Goal: Navigation & Orientation: Find specific page/section

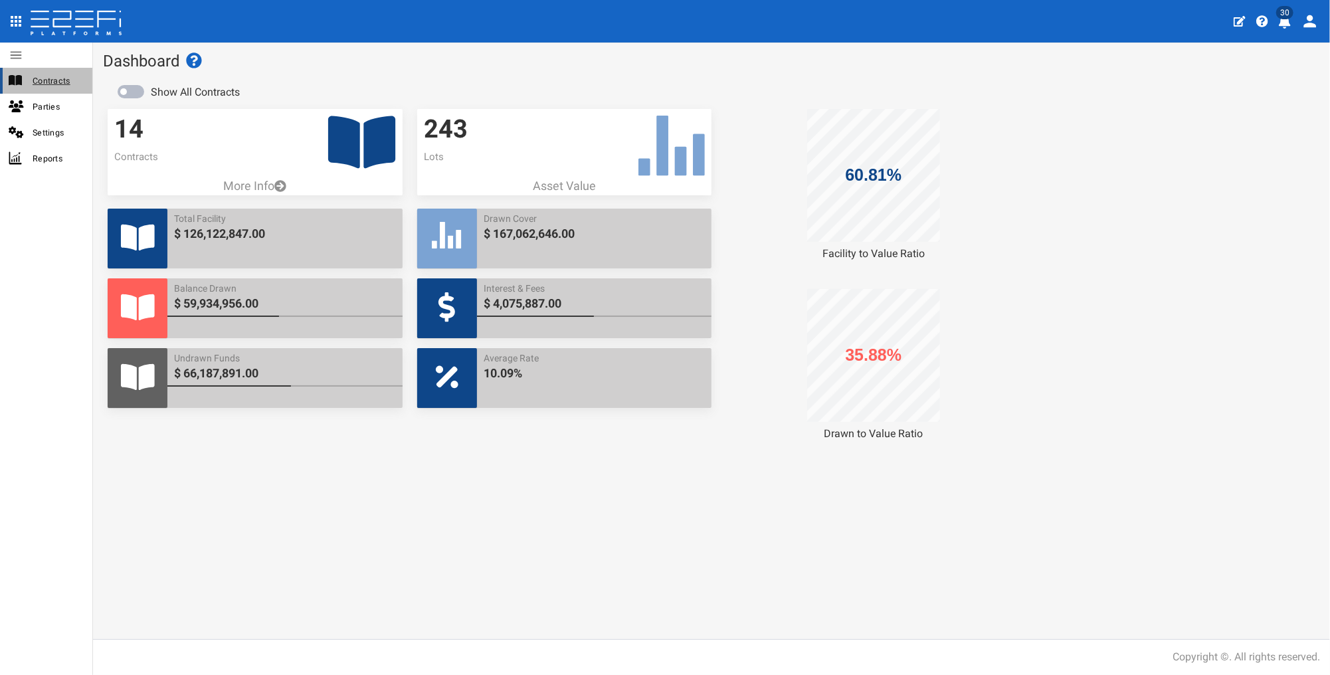
click at [64, 80] on span "Contracts" at bounding box center [57, 80] width 49 height 15
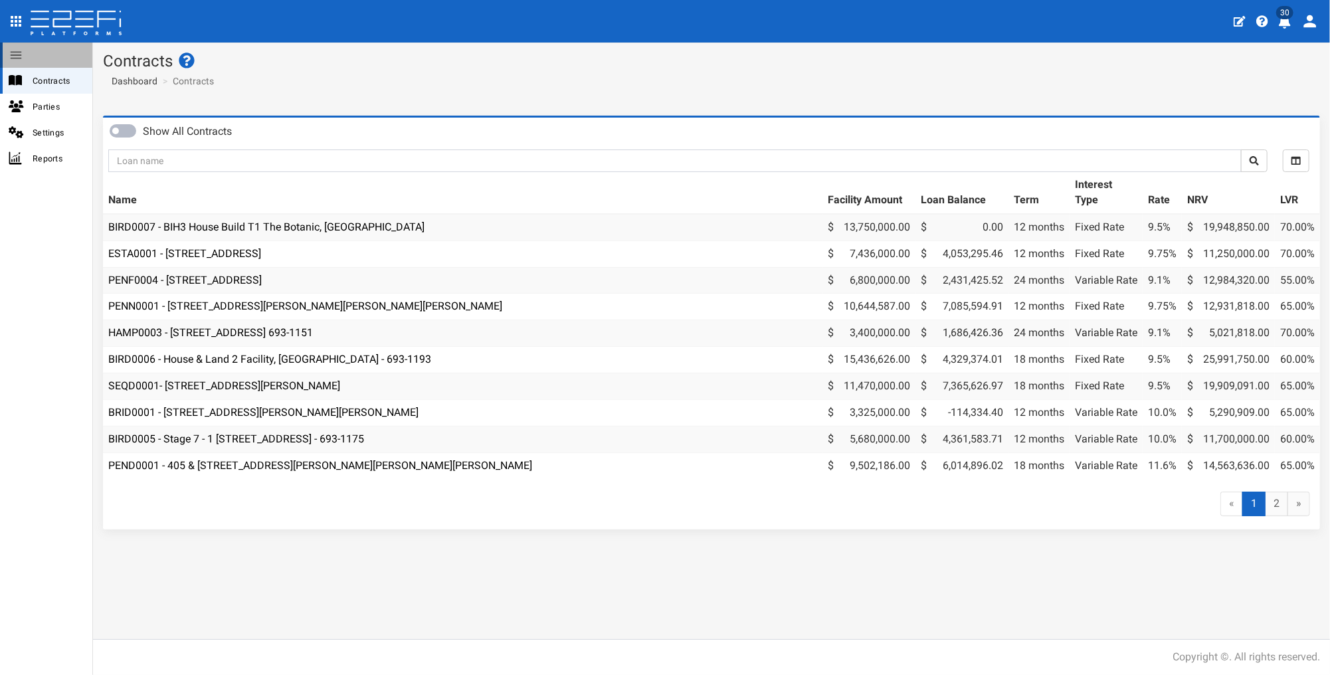
click at [13, 58] on icon at bounding box center [16, 54] width 11 height 7
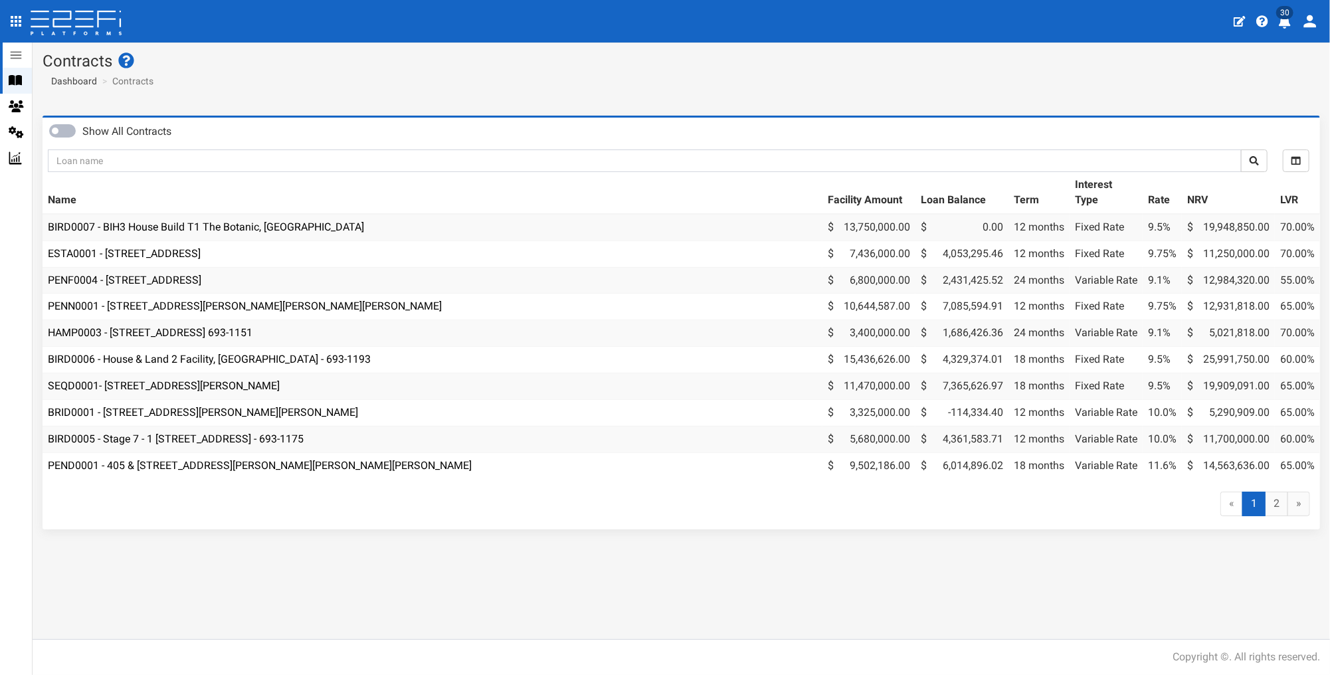
click at [13, 58] on icon at bounding box center [16, 54] width 11 height 7
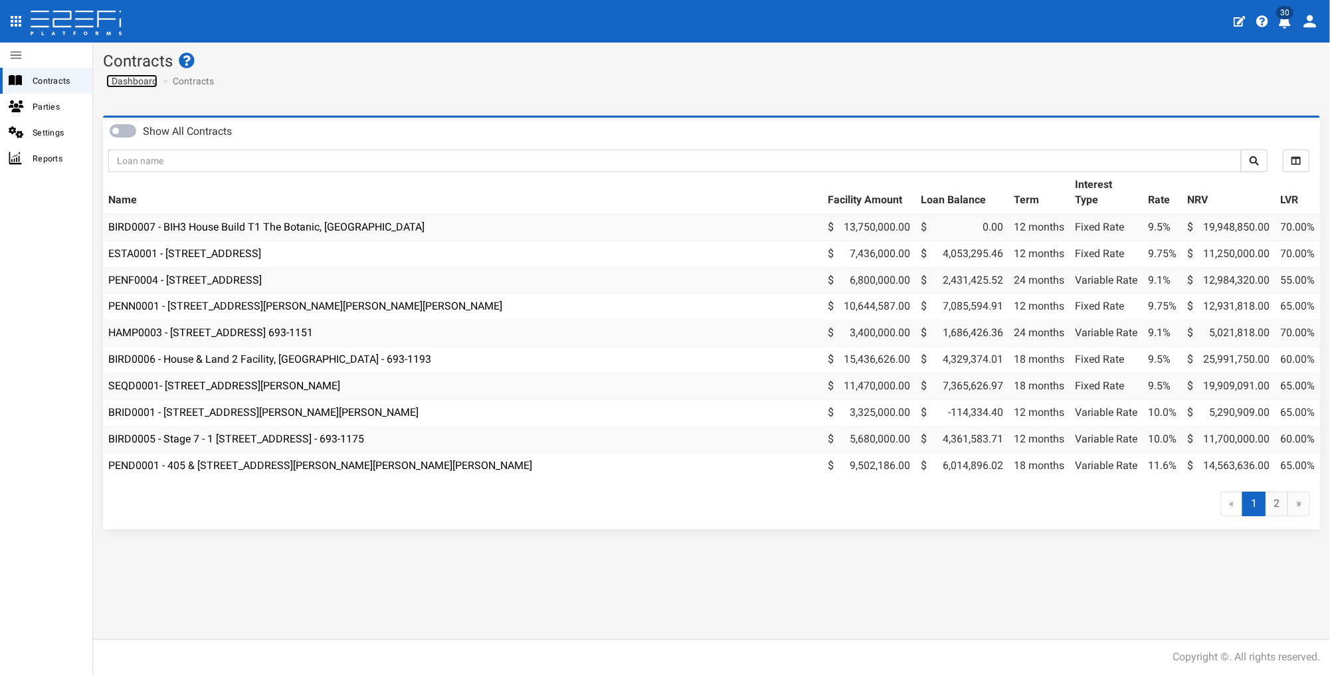
click at [125, 84] on span "Dashboard" at bounding box center [131, 81] width 51 height 11
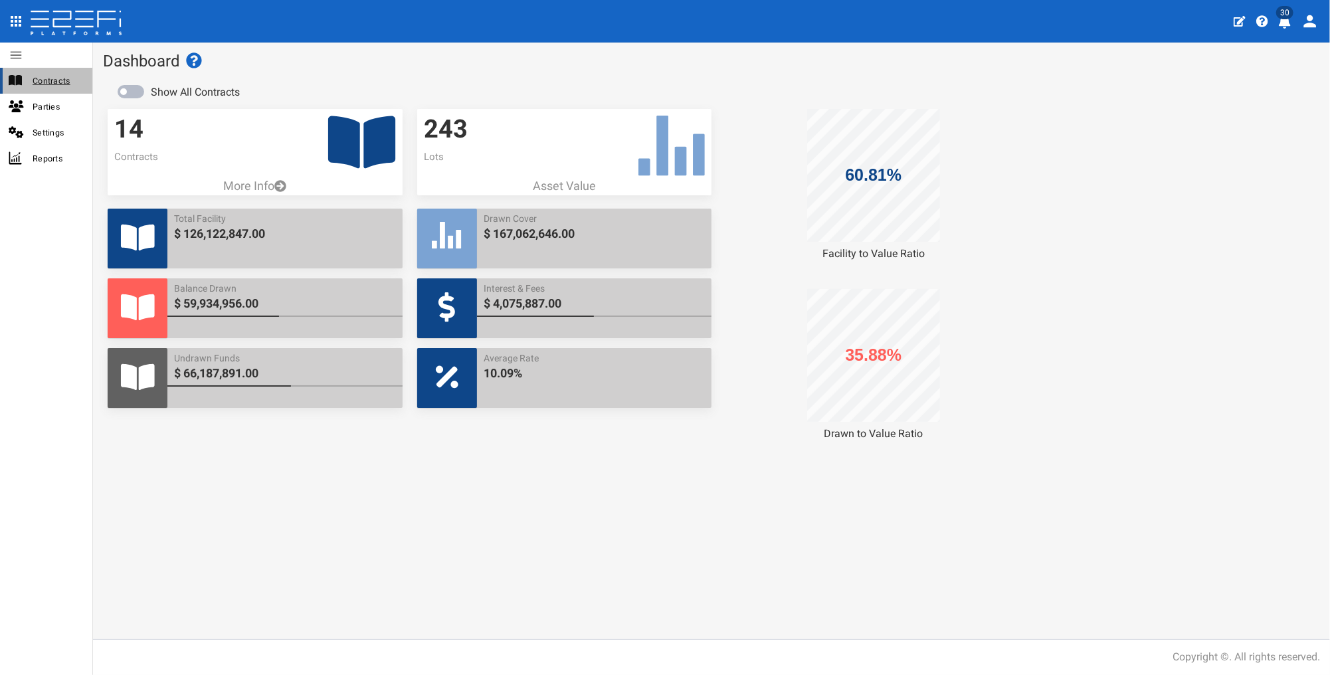
click at [53, 85] on span "Contracts" at bounding box center [57, 80] width 49 height 15
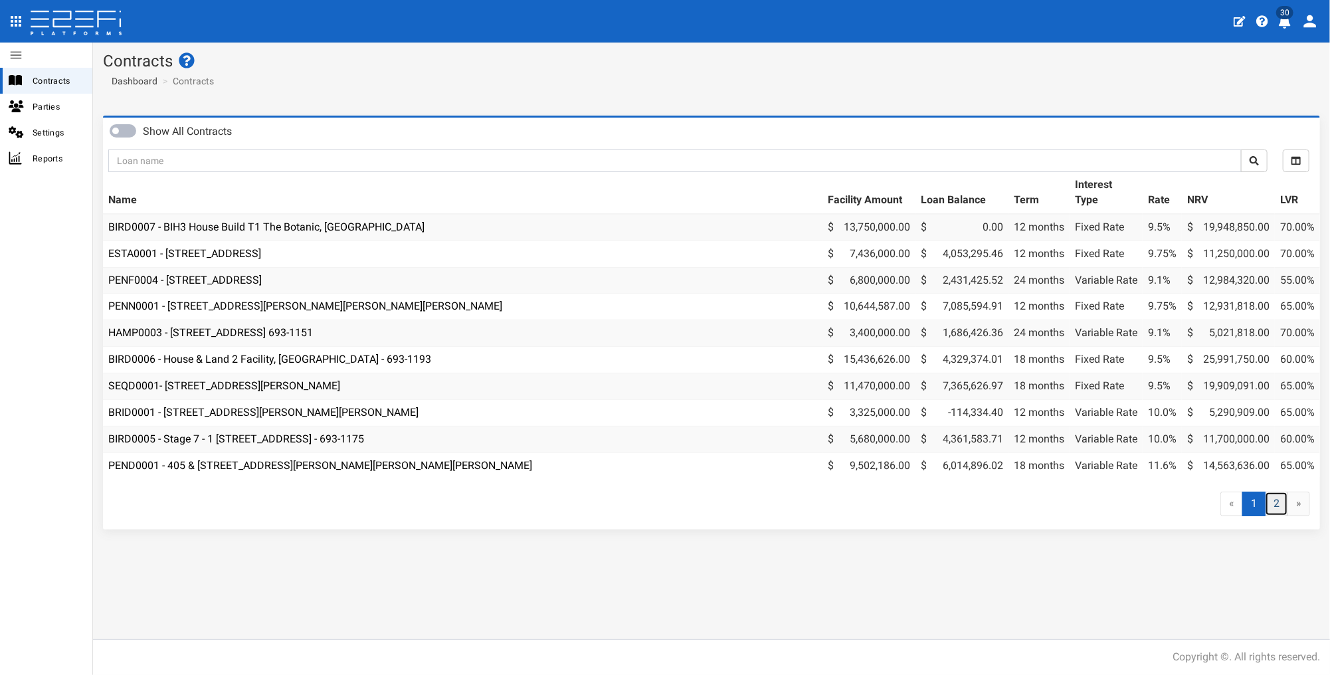
click at [1280, 511] on link "2" at bounding box center [1276, 504] width 23 height 25
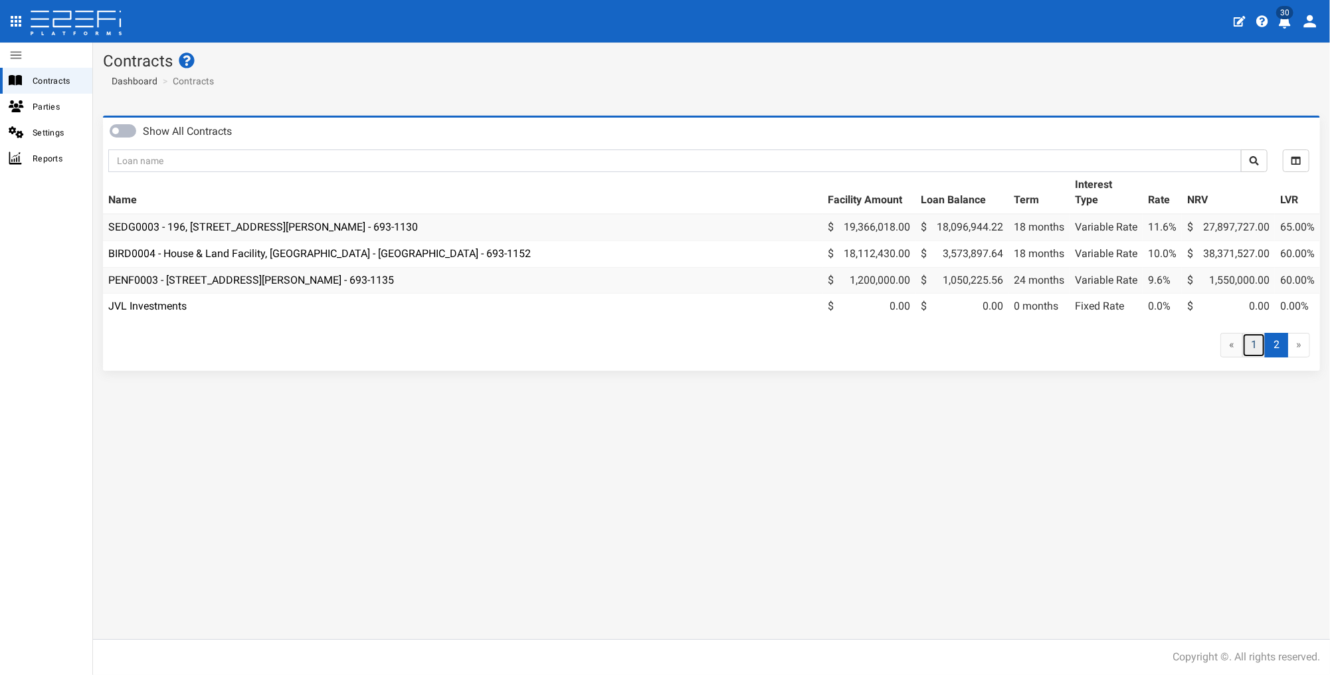
click at [1249, 355] on link "1" at bounding box center [1253, 345] width 23 height 25
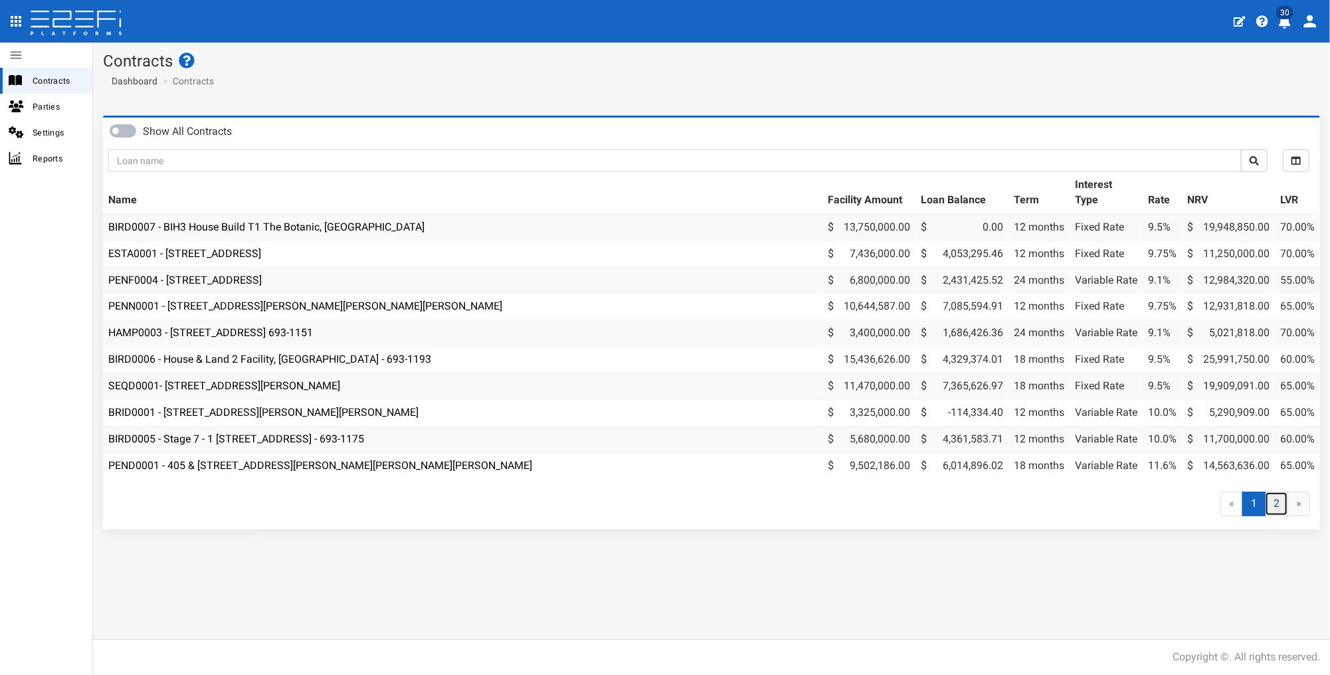
click at [1274, 510] on link "2" at bounding box center [1276, 504] width 23 height 25
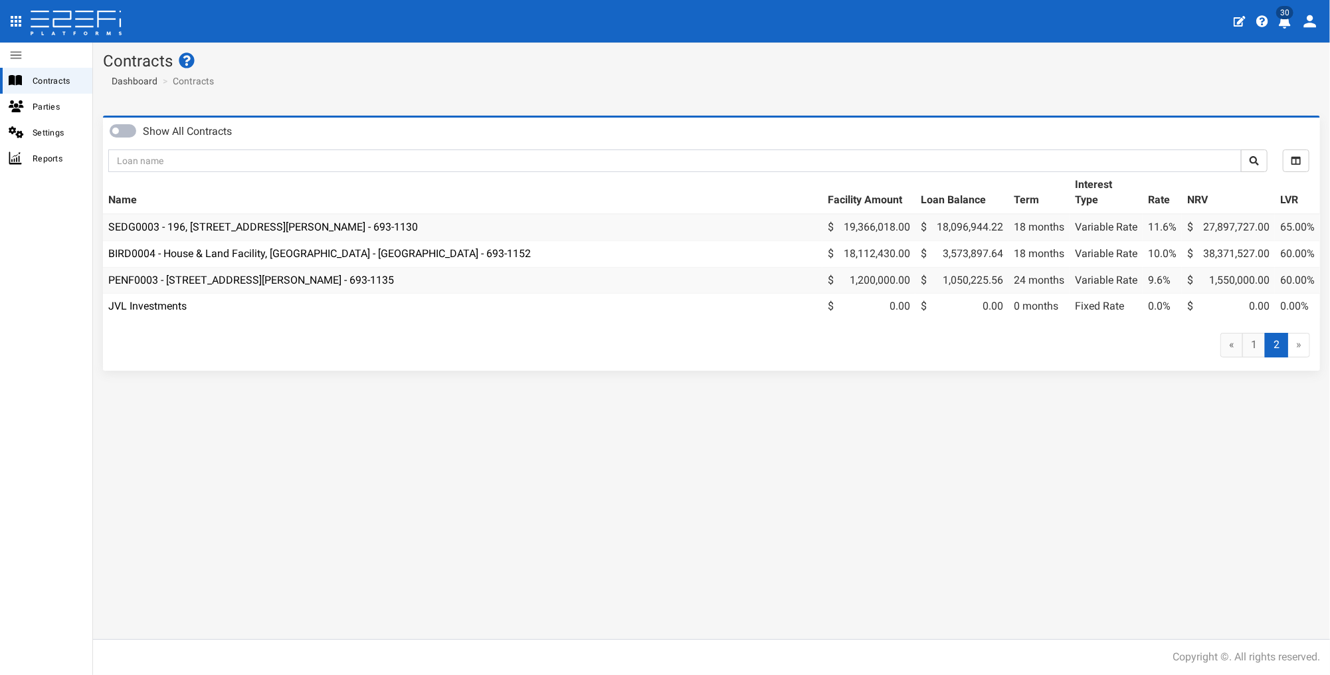
click at [1305, 26] on icon "profile" at bounding box center [1310, 21] width 13 height 13
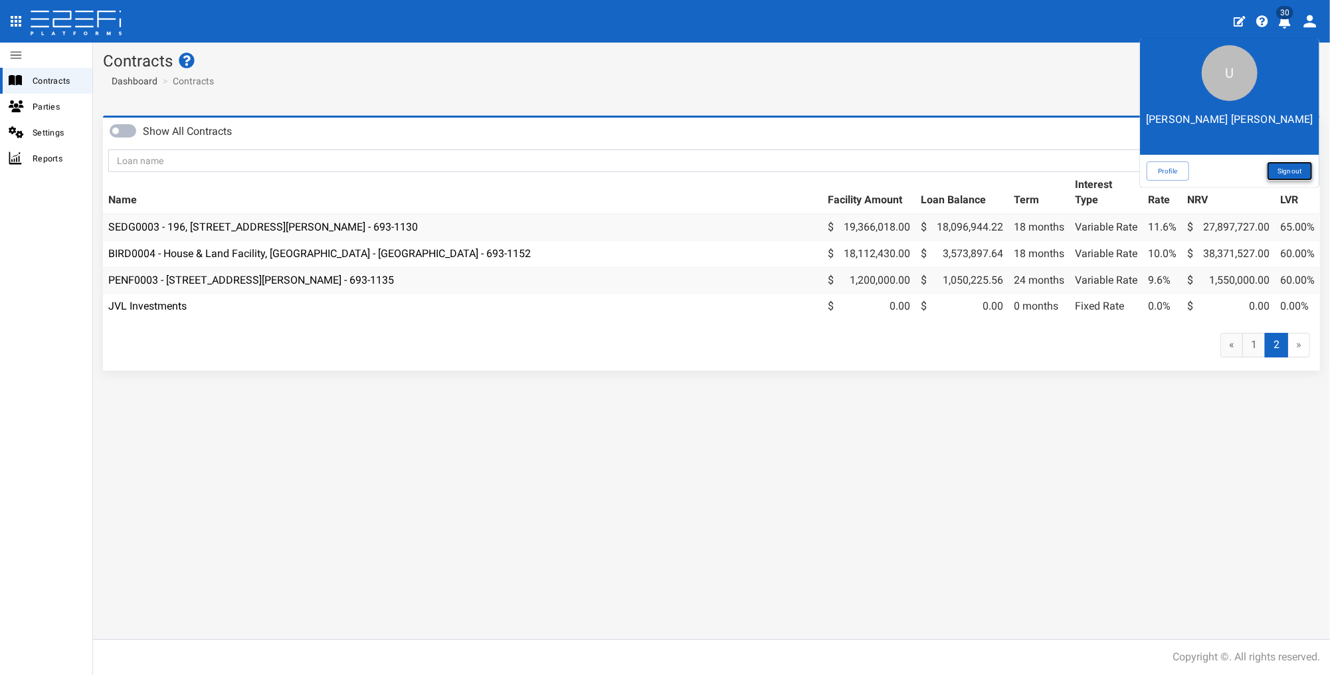
click at [1291, 171] on link "Signout" at bounding box center [1290, 170] width 46 height 19
